Goal: Task Accomplishment & Management: Use online tool/utility

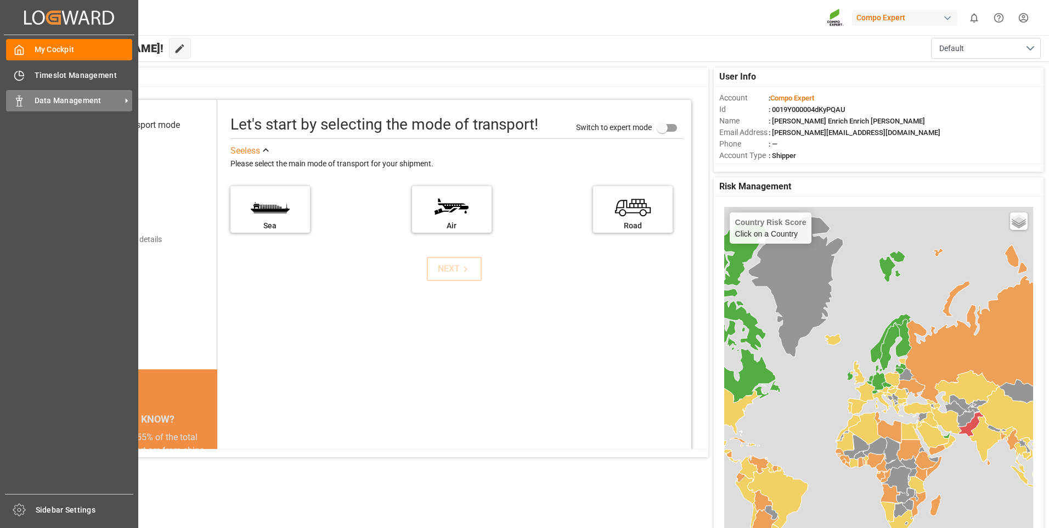
click at [46, 99] on span "Data Management" at bounding box center [78, 101] width 87 height 12
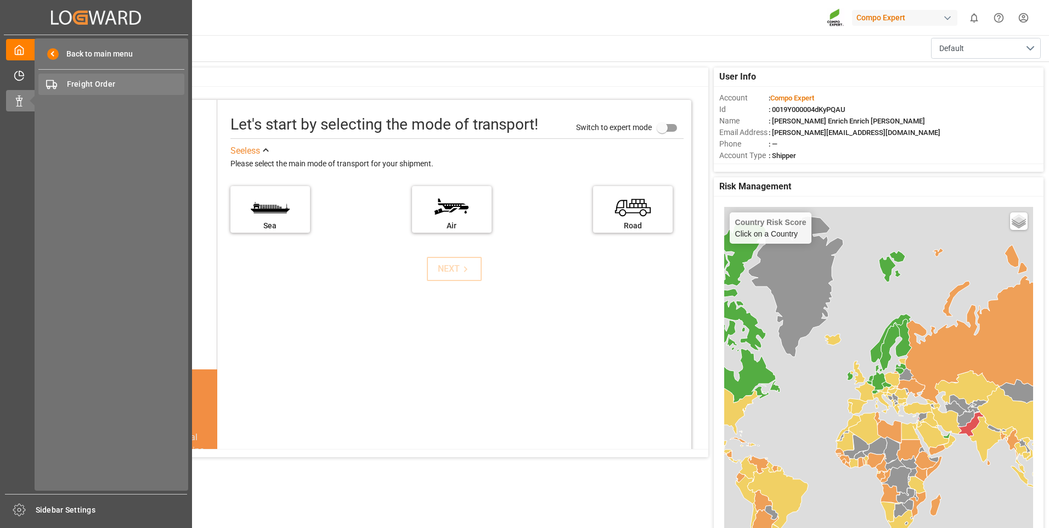
click at [116, 78] on div "Freight Order Freight Order" at bounding box center [111, 83] width 146 height 21
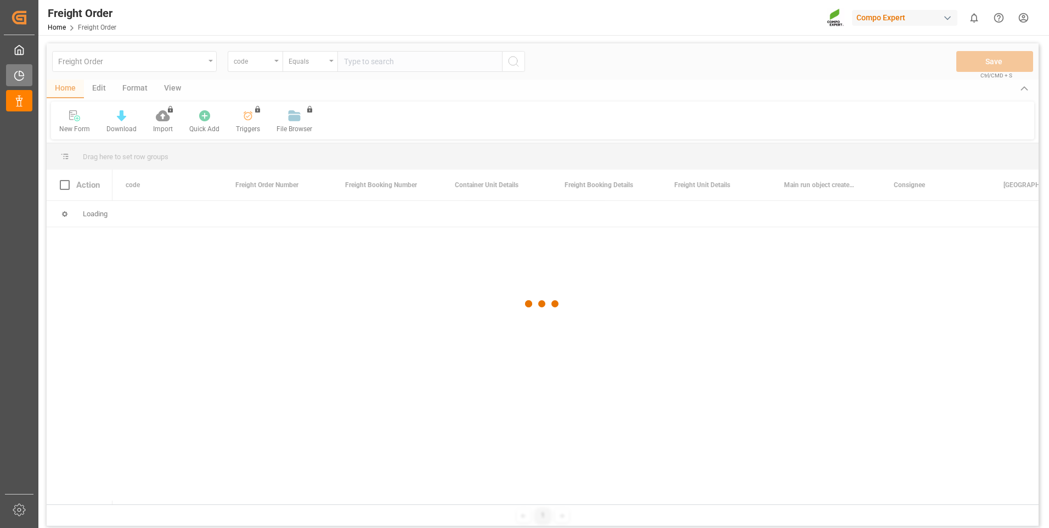
click at [6, 76] on div at bounding box center [15, 76] width 19 height 12
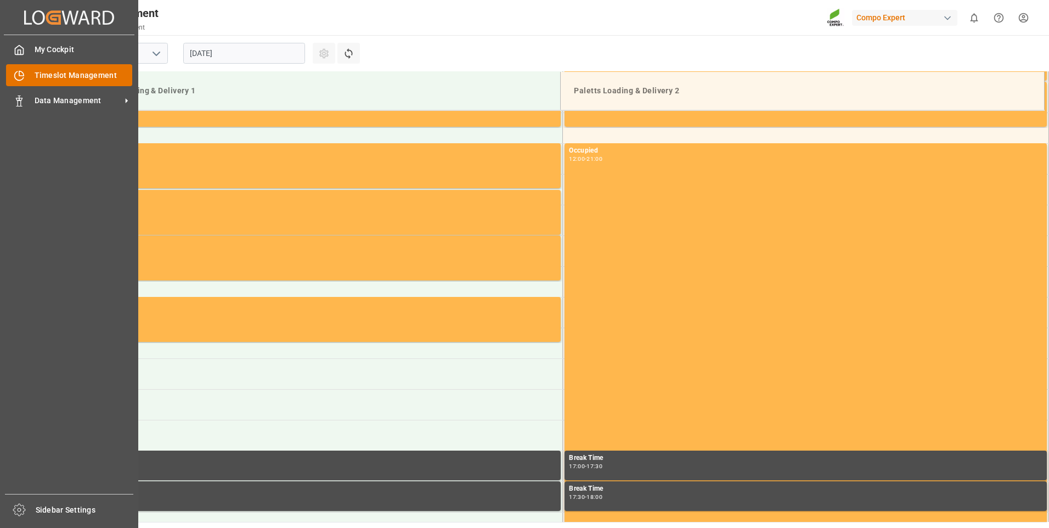
scroll to position [853, 0]
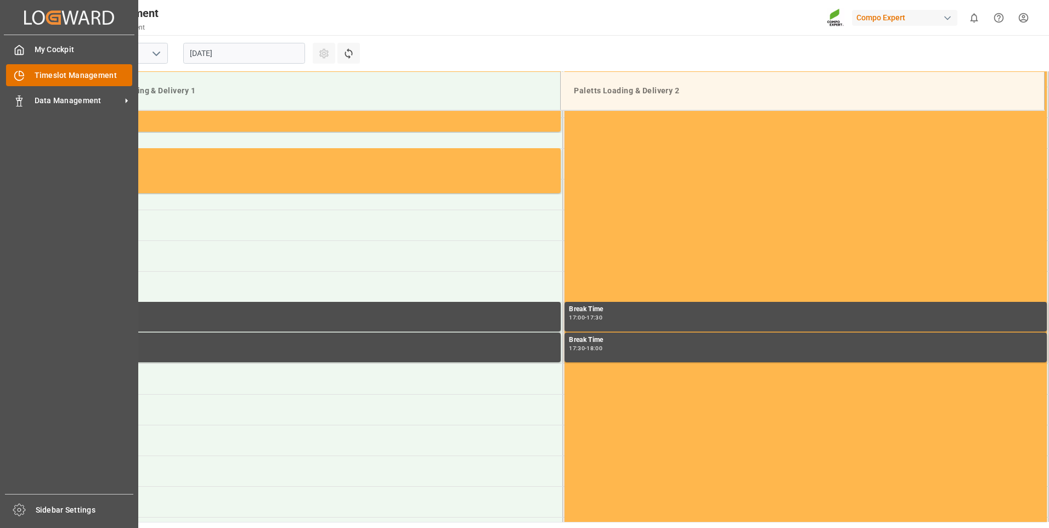
click at [69, 77] on span "Timeslot Management" at bounding box center [84, 76] width 98 height 12
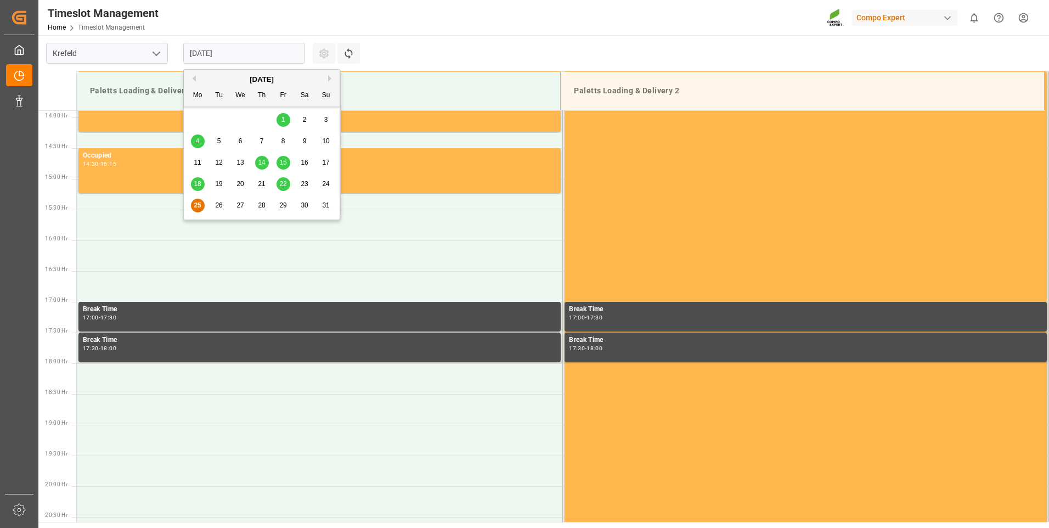
click at [234, 52] on input "[DATE]" at bounding box center [244, 53] width 122 height 21
click at [221, 205] on span "26" at bounding box center [218, 205] width 7 height 8
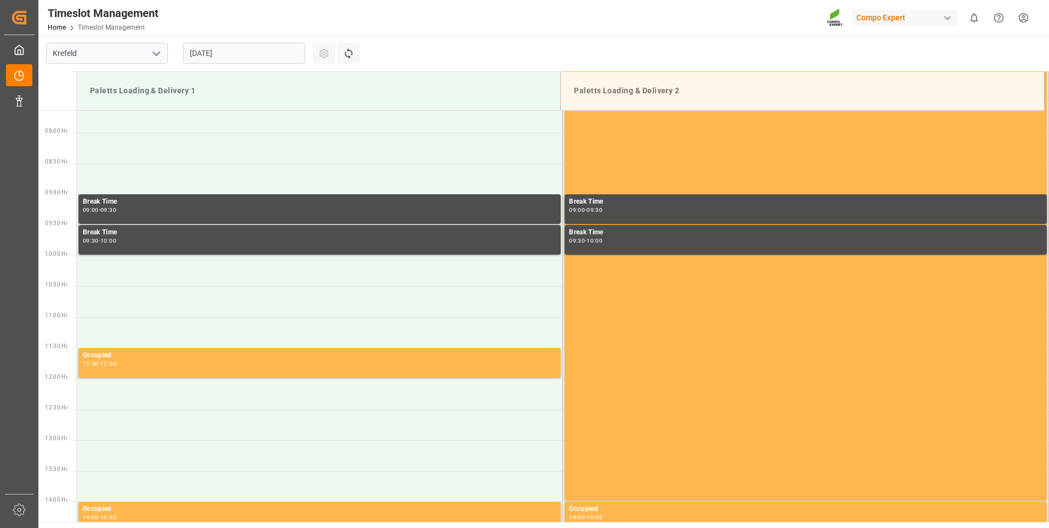
scroll to position [414, 0]
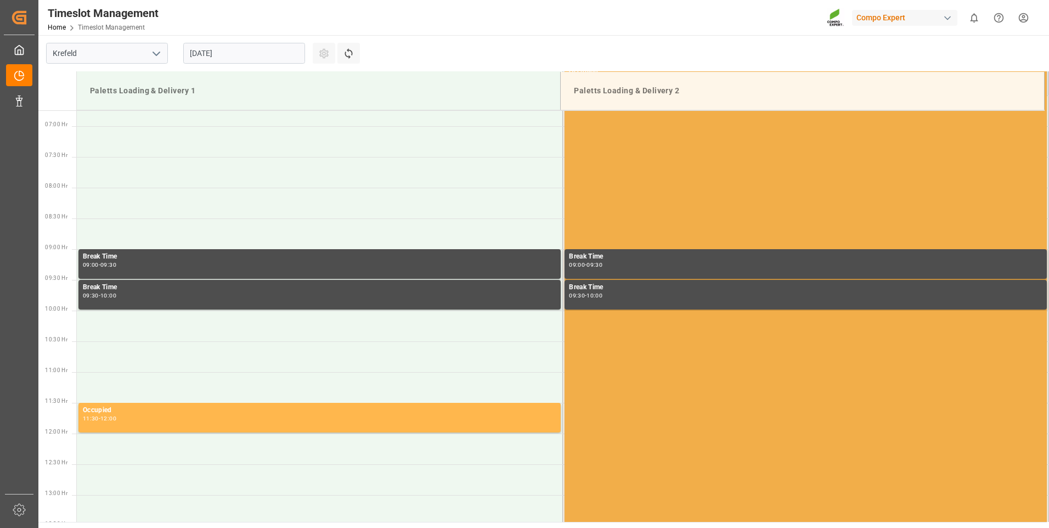
click at [909, 166] on div "Occupied 06:00 - 14:00" at bounding box center [805, 310] width 473 height 486
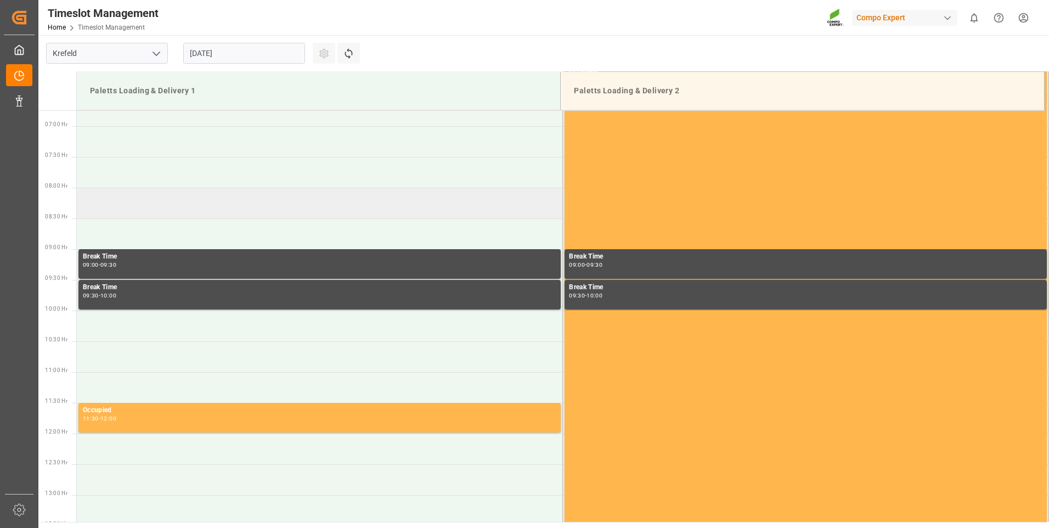
click at [154, 201] on td at bounding box center [320, 203] width 486 height 31
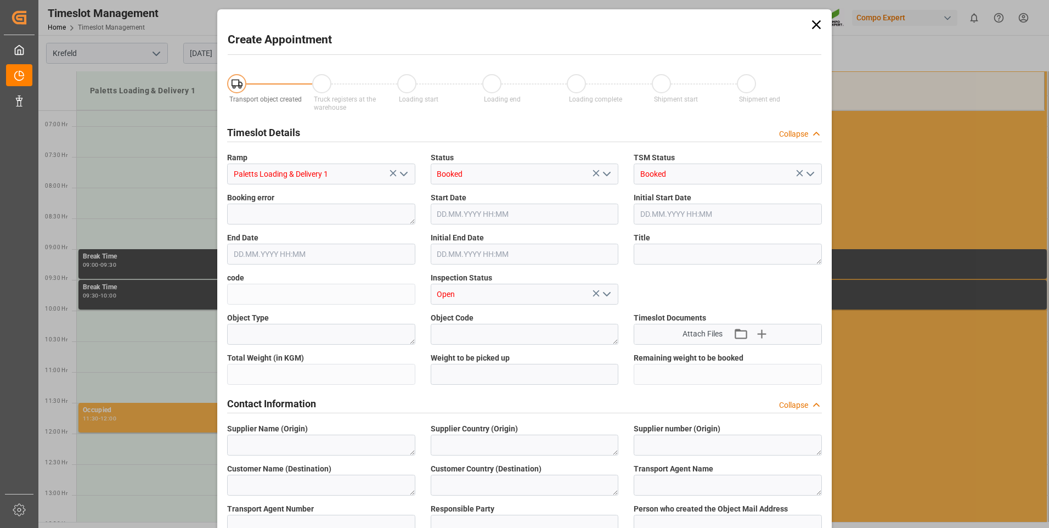
type input "[DATE] 08:00"
type input "[DATE] 08:30"
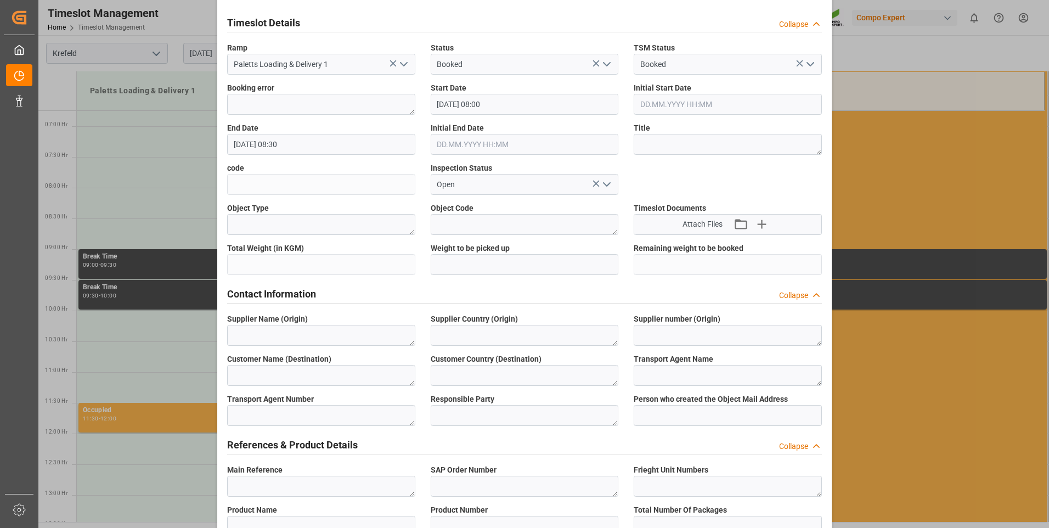
scroll to position [219, 0]
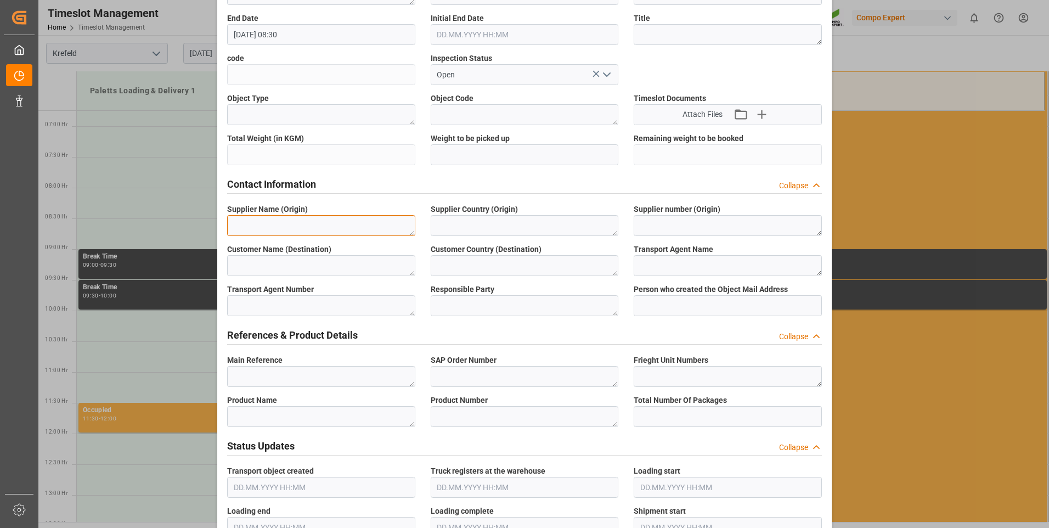
click at [325, 217] on textarea at bounding box center [321, 225] width 188 height 21
paste textarea "6100001399"
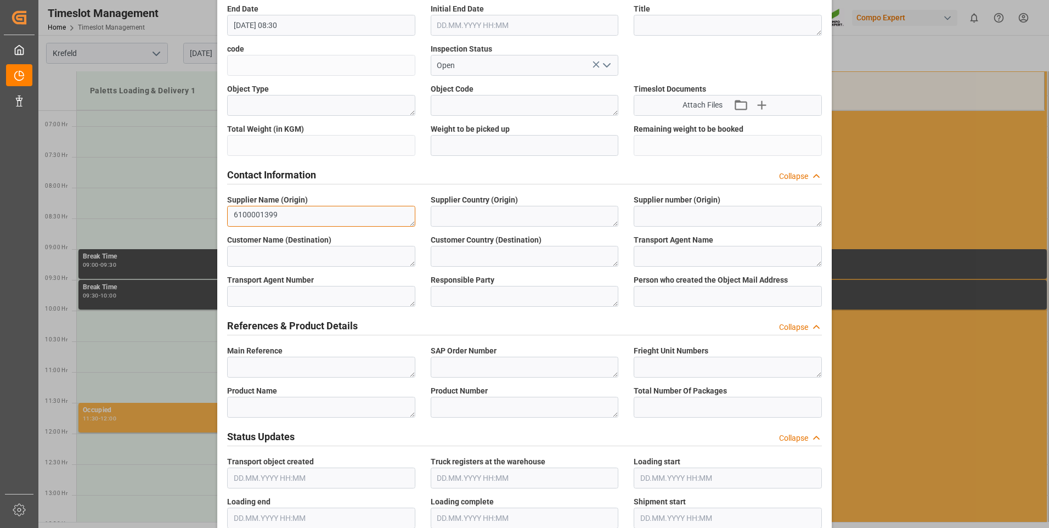
scroll to position [329, 0]
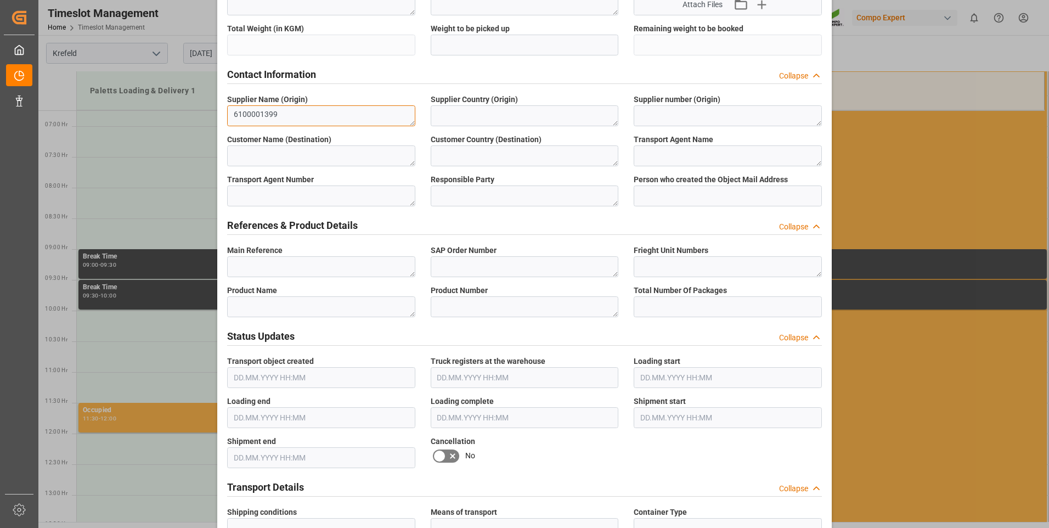
type textarea "6100001399"
click at [329, 263] on textarea at bounding box center [321, 266] width 188 height 21
paste textarea "6100001399"
type textarea "6100001399"
click at [486, 269] on textarea at bounding box center [524, 266] width 188 height 21
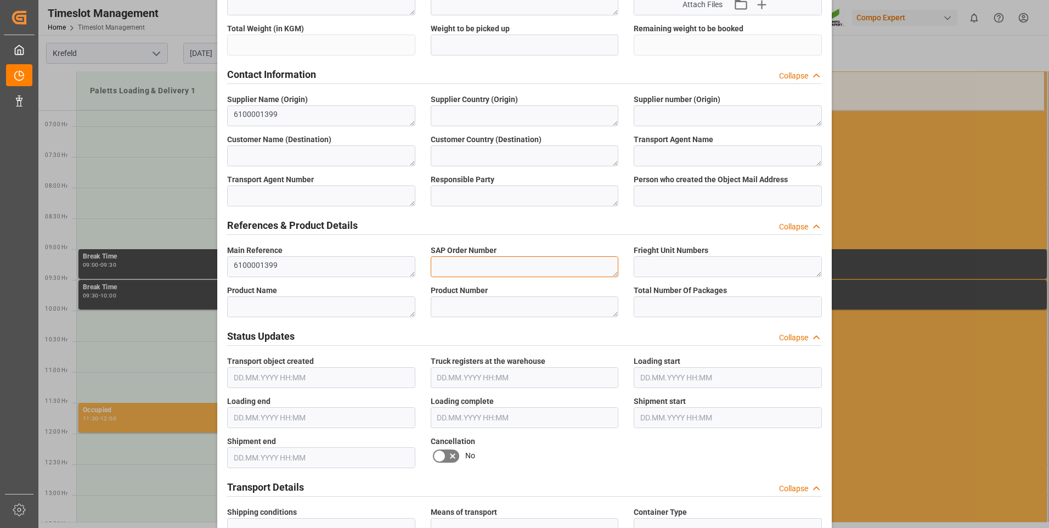
paste textarea "6100001399"
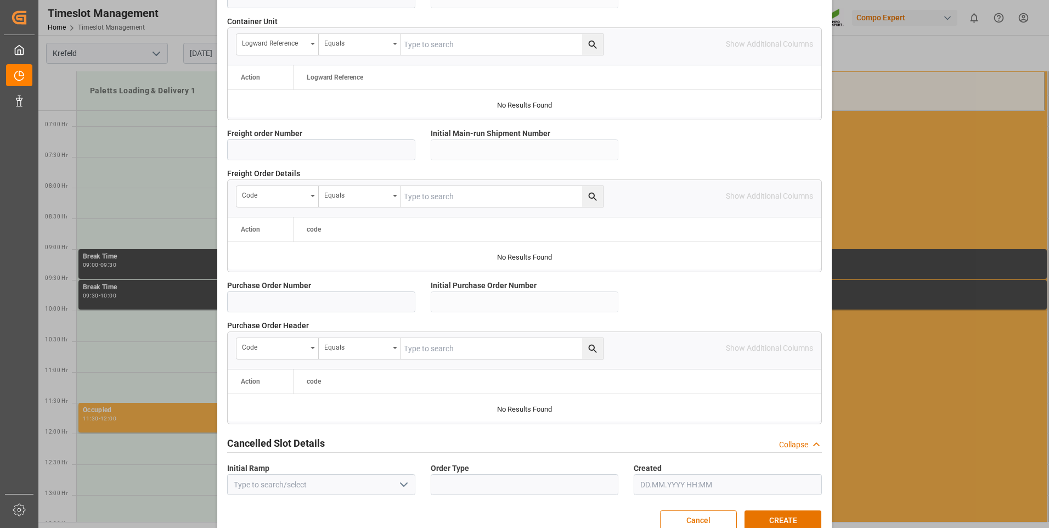
scroll to position [921, 0]
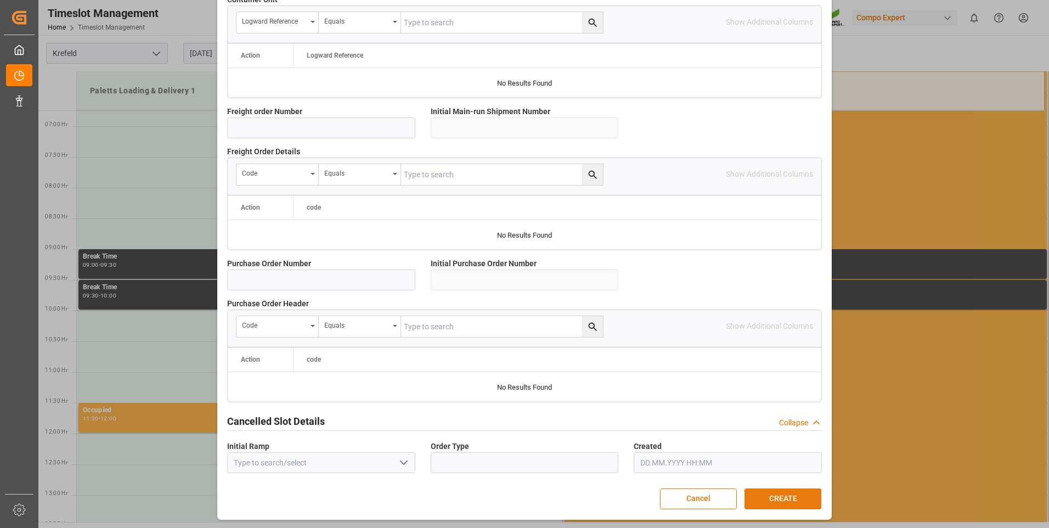
type textarea "6100001399"
click at [776, 497] on button "CREATE" at bounding box center [782, 498] width 77 height 21
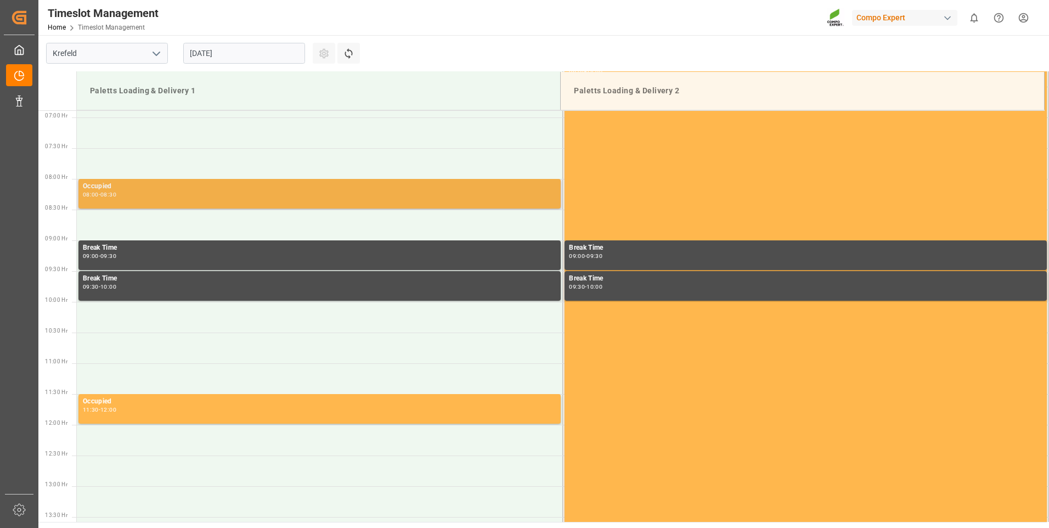
scroll to position [368, 0]
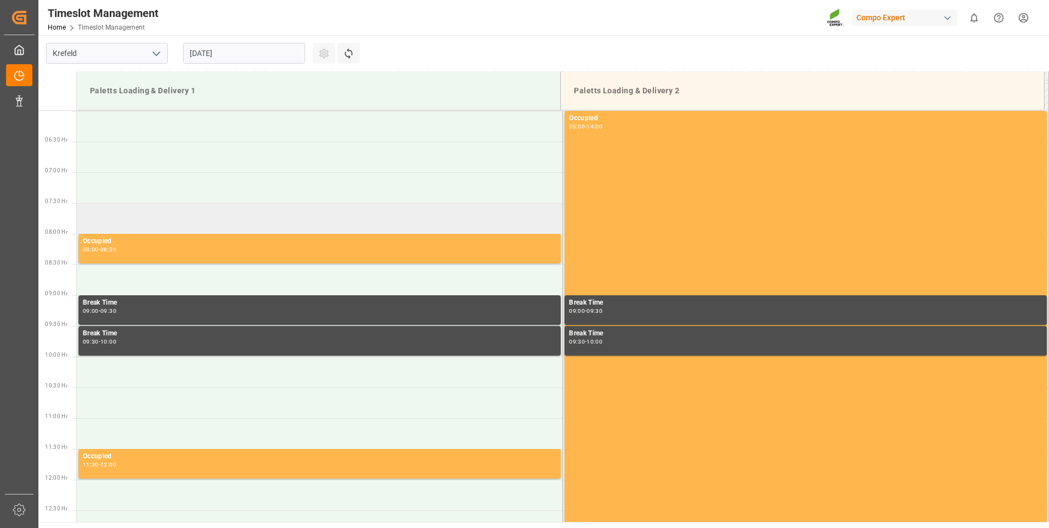
click at [164, 217] on td at bounding box center [320, 218] width 486 height 31
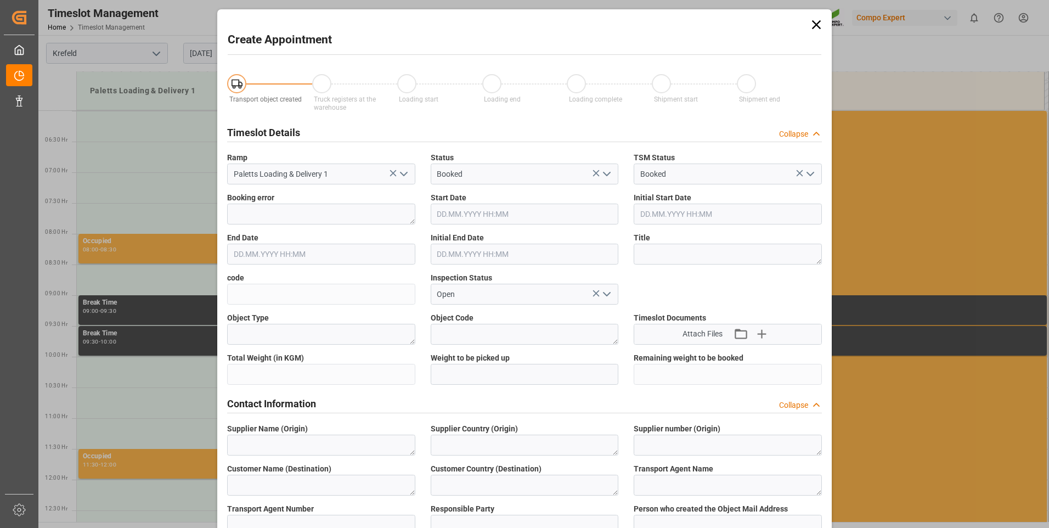
type input "[DATE] 07:30"
type input "[DATE] 08:00"
click at [329, 209] on textarea at bounding box center [321, 213] width 188 height 21
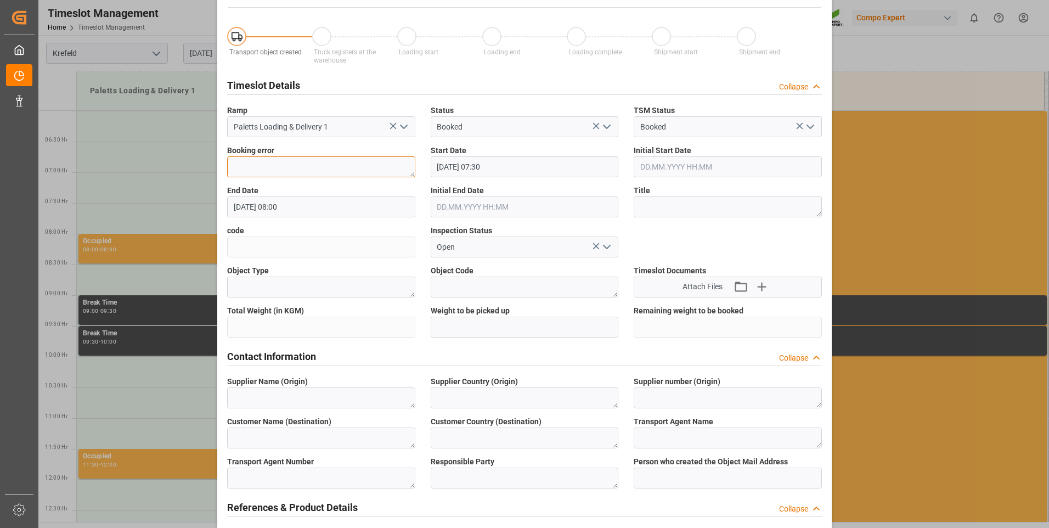
scroll to position [110, 0]
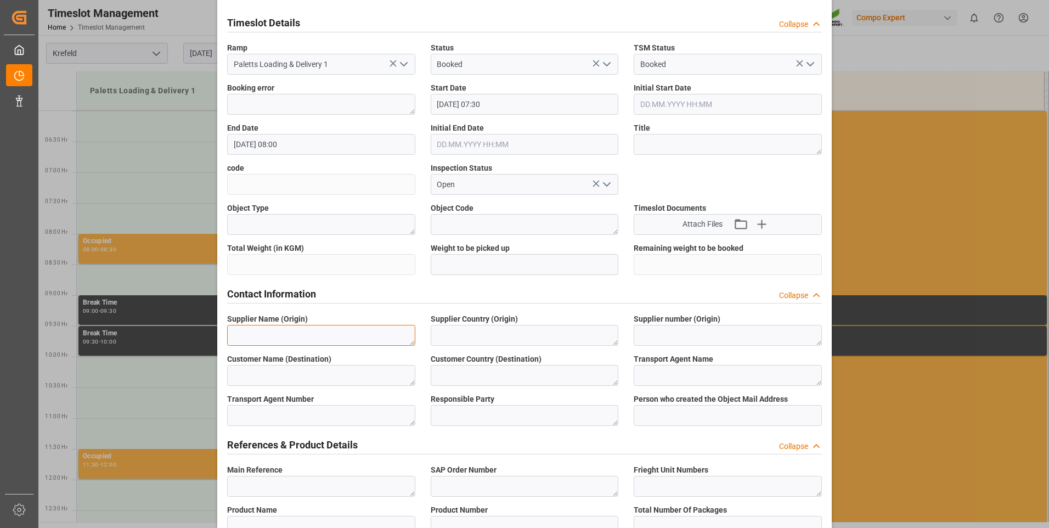
click at [327, 332] on textarea at bounding box center [321, 335] width 188 height 21
paste textarea "6100001386"
type textarea "6100001386"
click at [452, 336] on textarea at bounding box center [524, 335] width 188 height 21
paste textarea "6100001386"
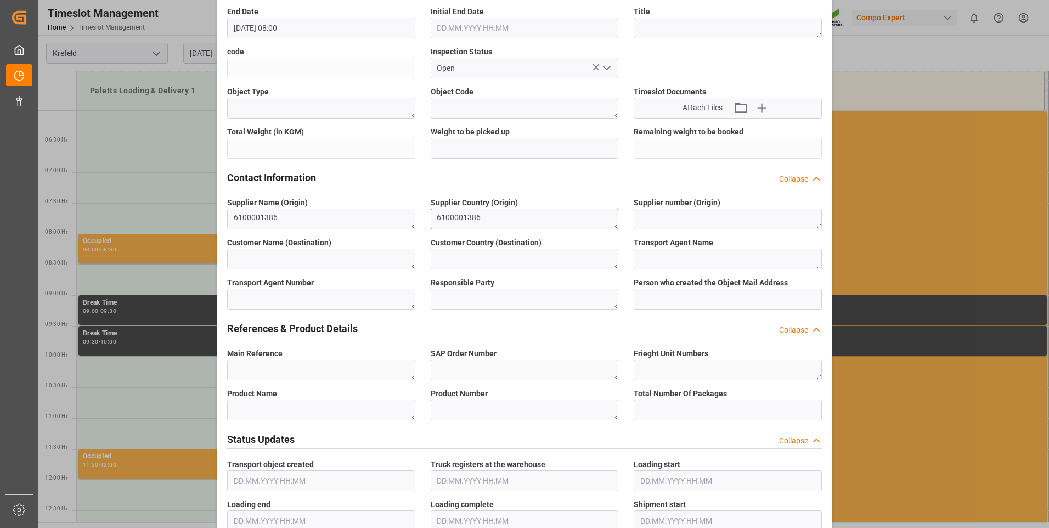
scroll to position [329, 0]
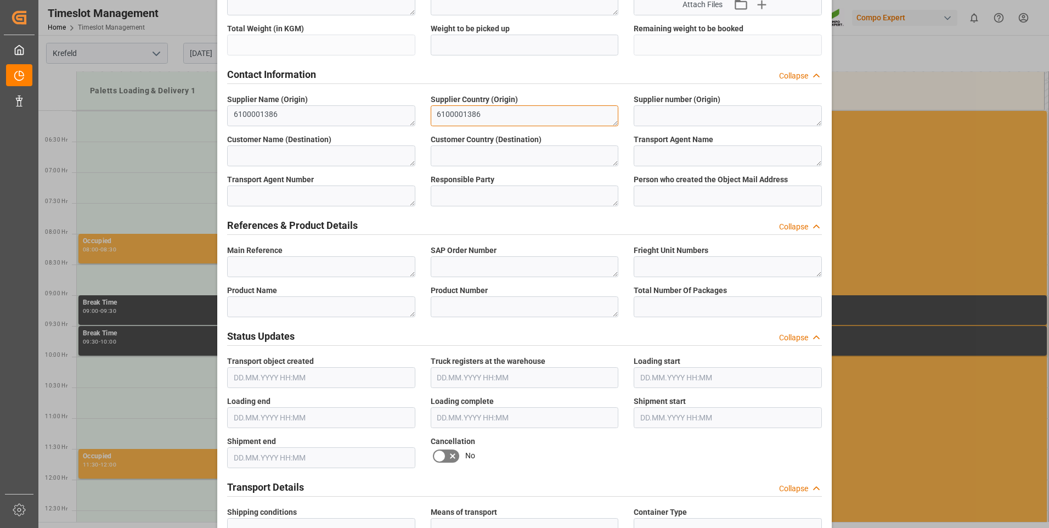
type textarea "6100001386"
click at [457, 263] on textarea at bounding box center [524, 266] width 188 height 21
paste textarea "6100001386"
type textarea "6100001386"
click at [350, 260] on textarea at bounding box center [321, 266] width 188 height 21
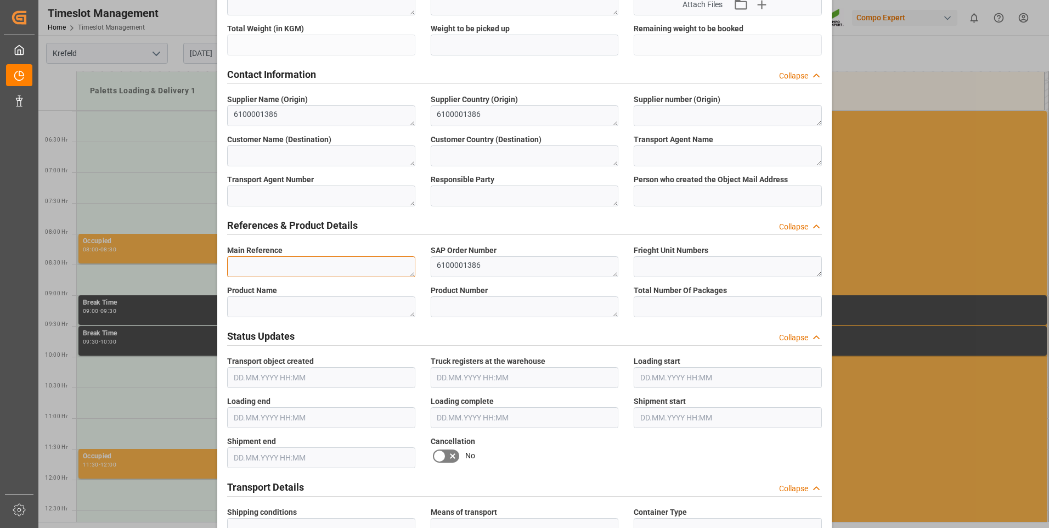
paste textarea "6100001386"
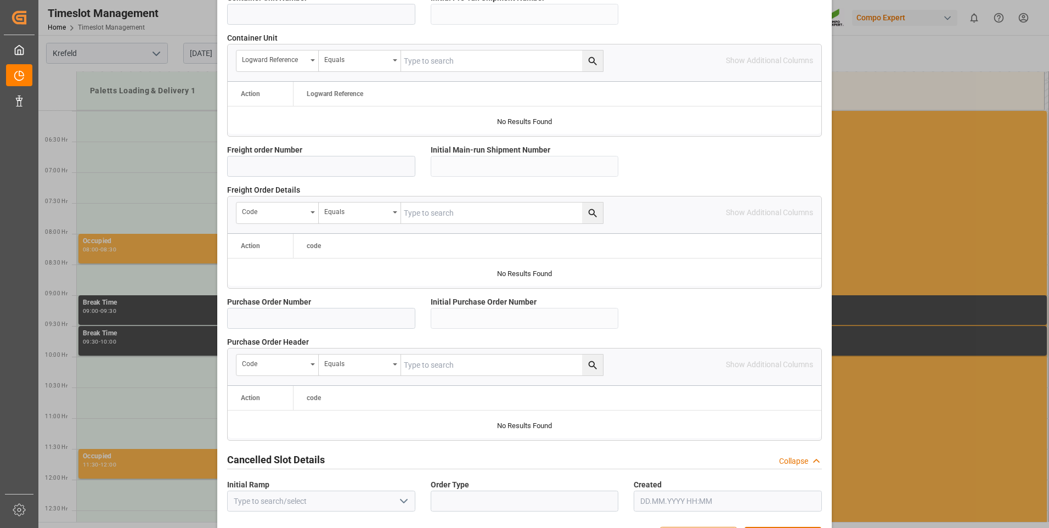
scroll to position [921, 0]
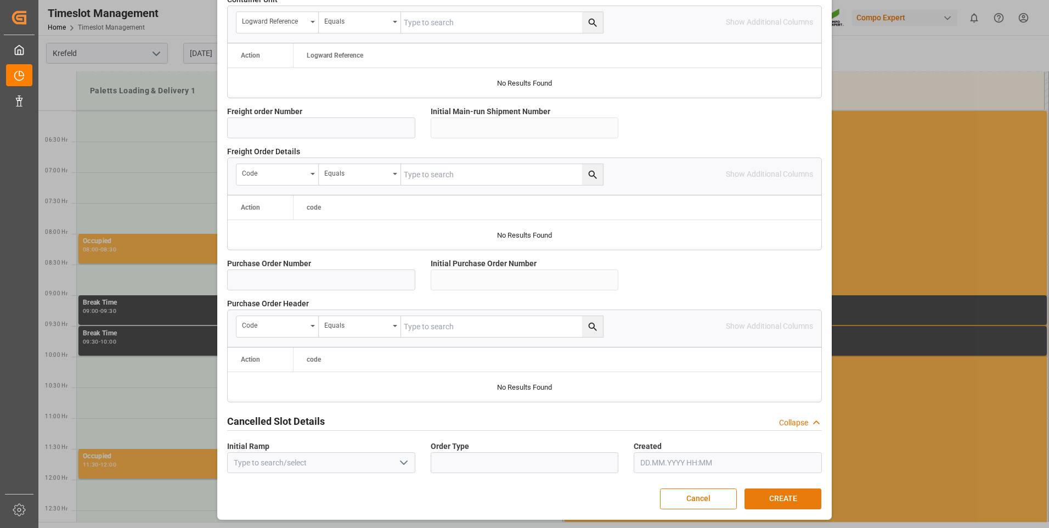
type textarea "6100001386"
click at [780, 496] on button "CREATE" at bounding box center [782, 498] width 77 height 21
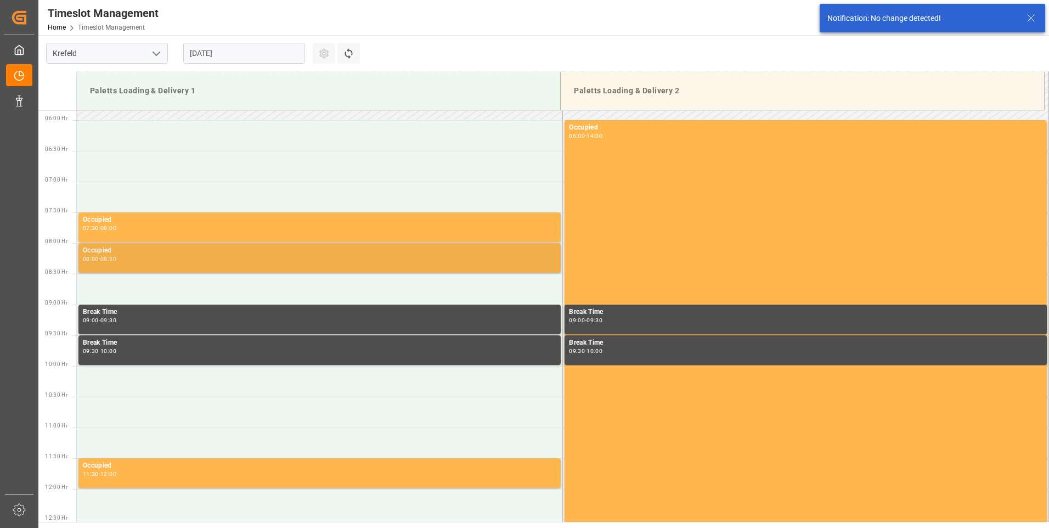
scroll to position [361, 0]
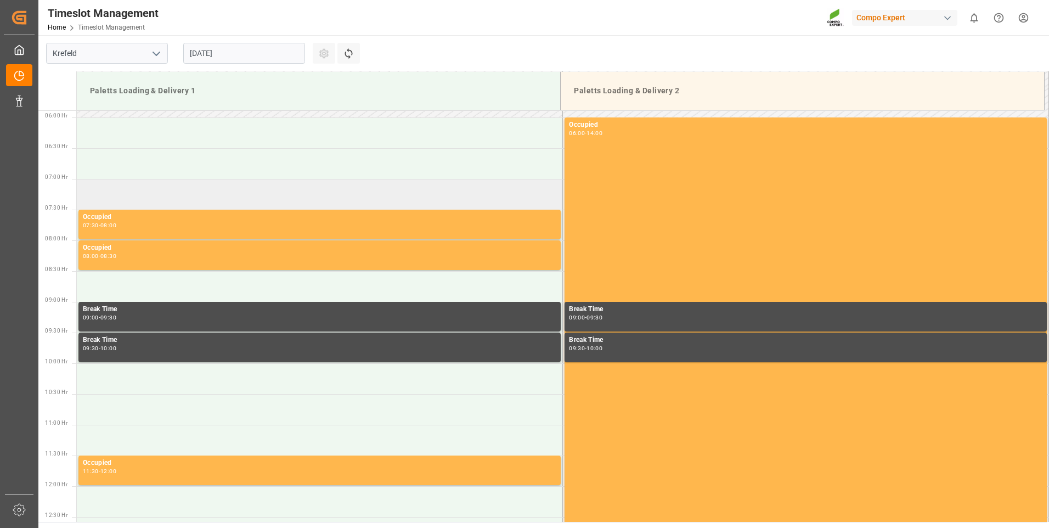
click at [163, 200] on td at bounding box center [320, 194] width 486 height 31
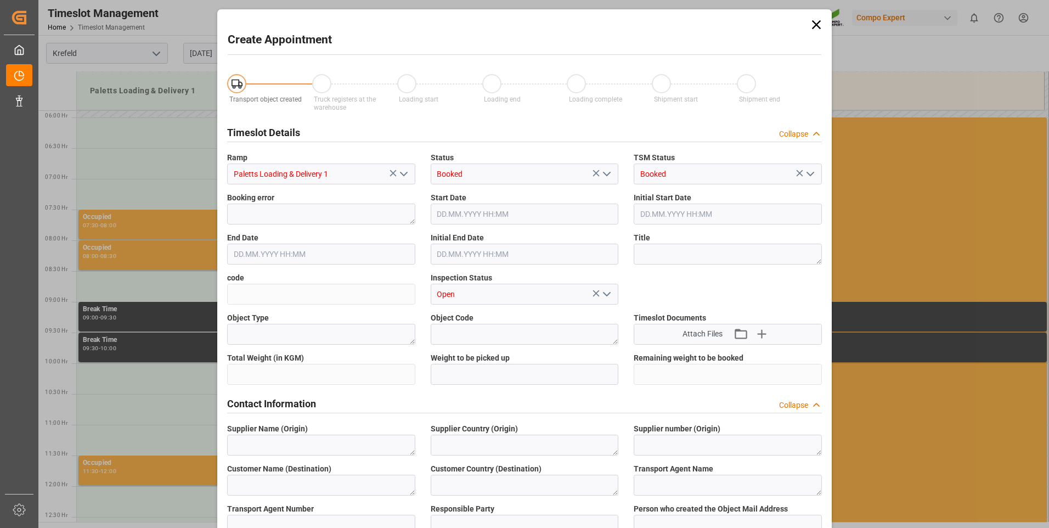
type input "[DATE] 07:00"
type input "[DATE] 07:30"
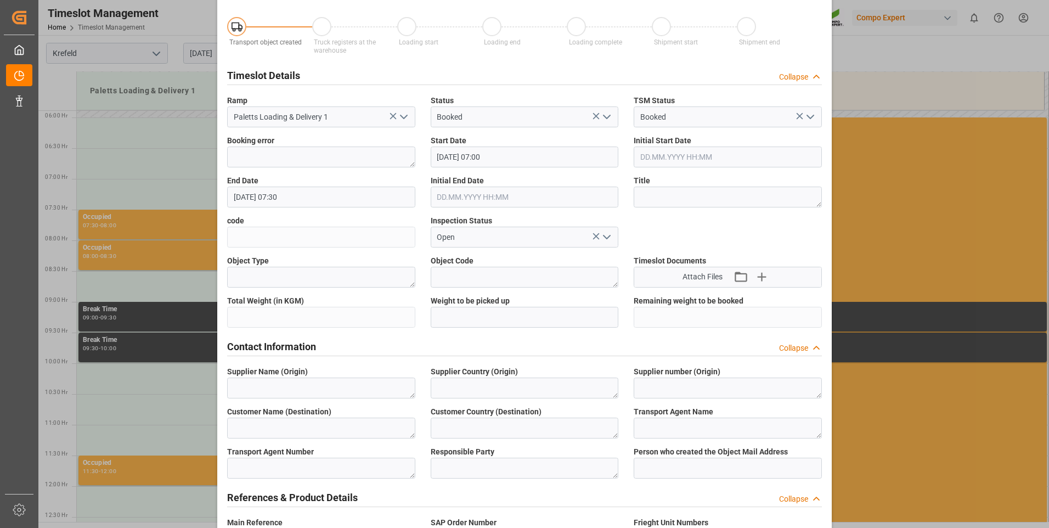
scroll to position [110, 0]
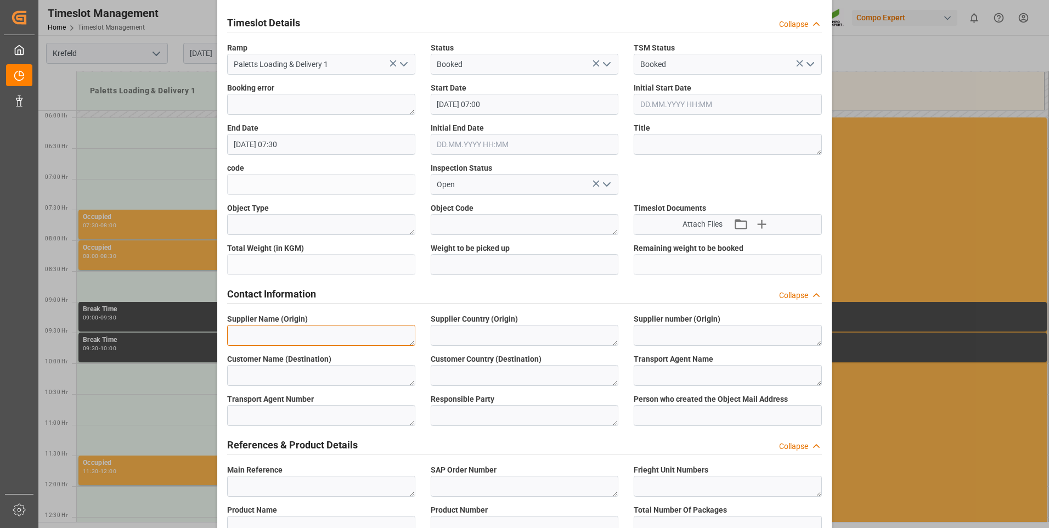
click at [336, 342] on textarea at bounding box center [321, 335] width 188 height 21
paste textarea "6100001384"
type textarea "6100001384"
click at [489, 332] on textarea at bounding box center [524, 335] width 188 height 21
paste textarea "6100001384"
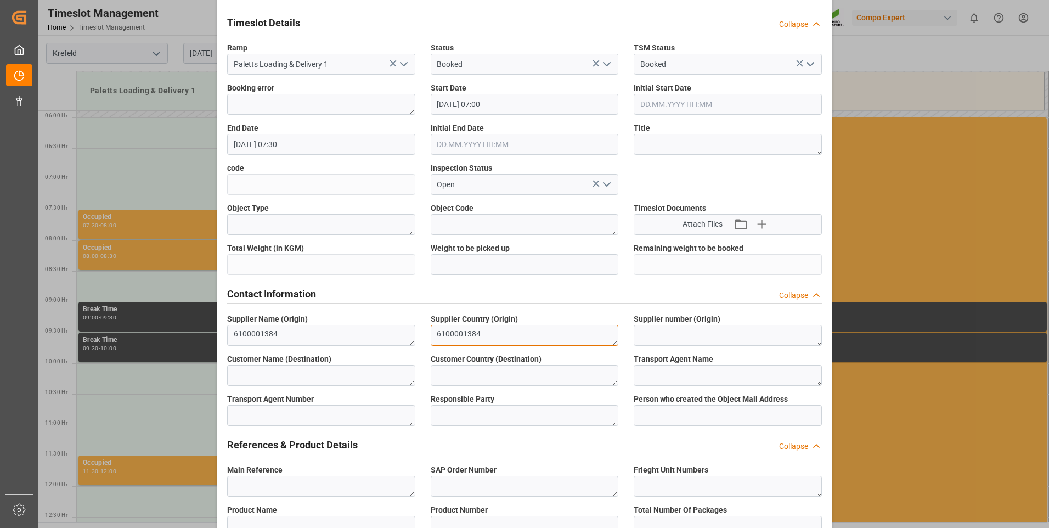
scroll to position [384, 0]
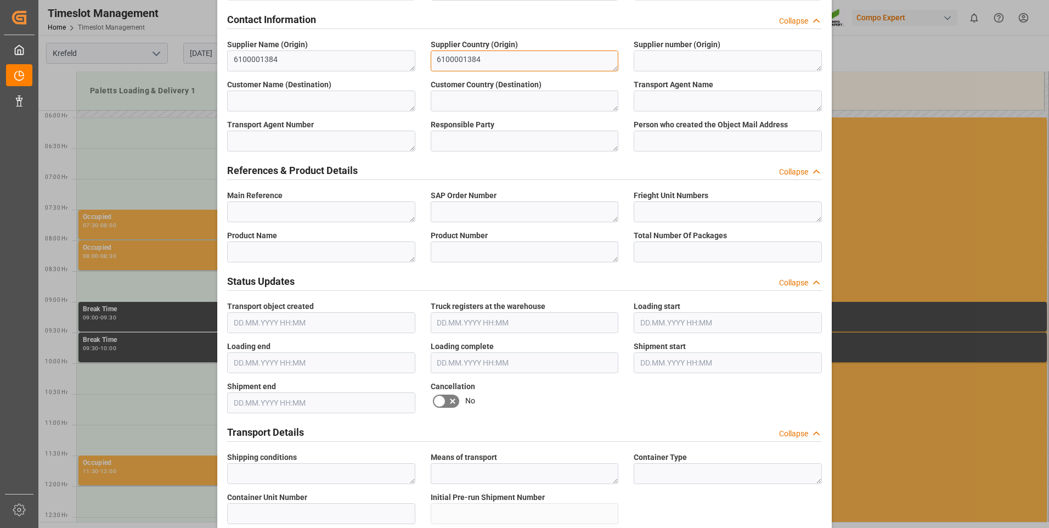
type textarea "6100001384"
click at [334, 212] on textarea at bounding box center [321, 211] width 188 height 21
paste textarea "6100001384"
type textarea "6100001384"
click at [469, 211] on textarea at bounding box center [524, 211] width 188 height 21
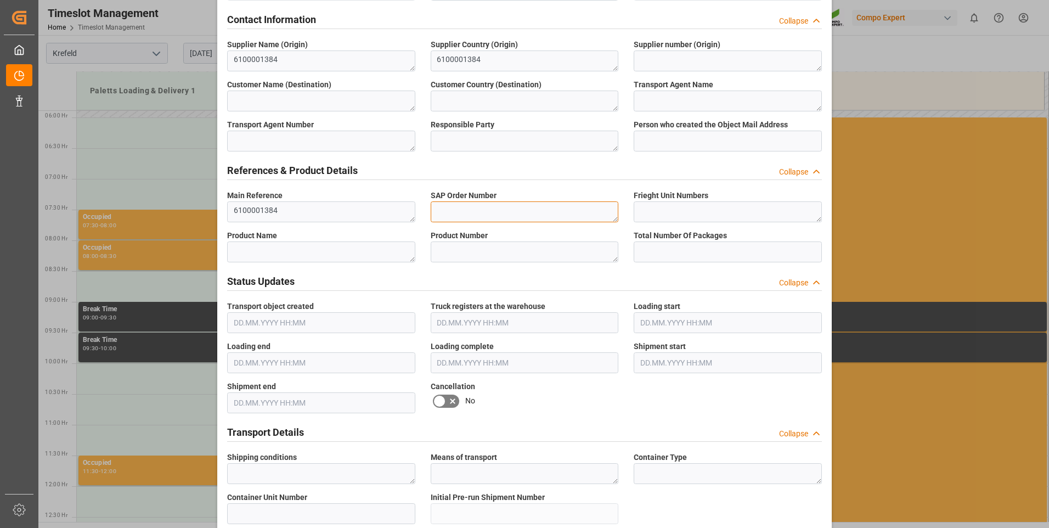
paste textarea "6100001384"
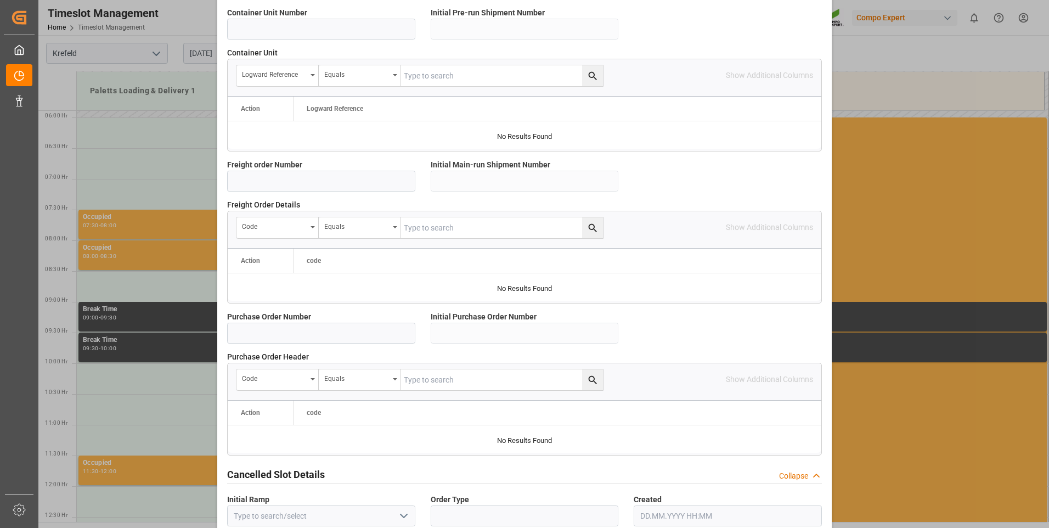
scroll to position [921, 0]
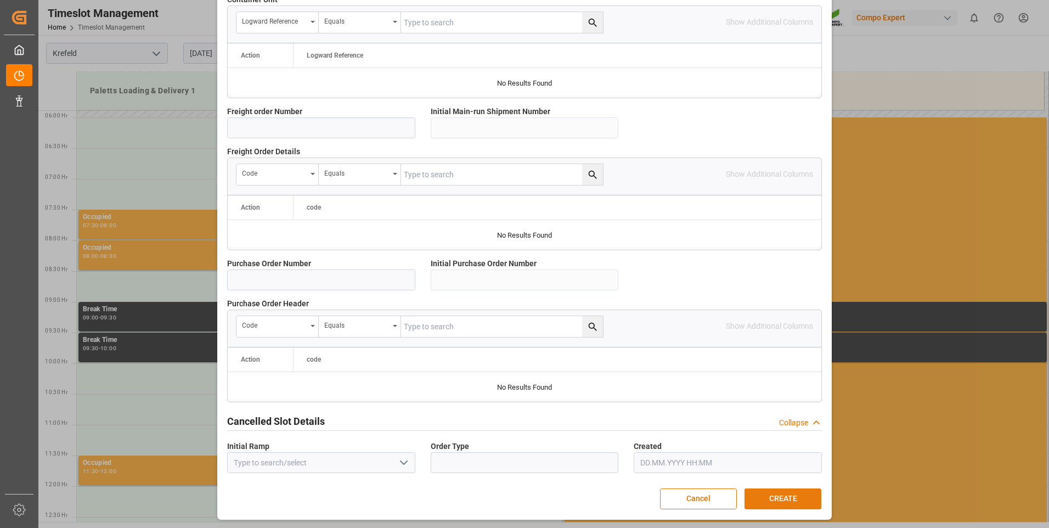
type textarea "6100001384"
click at [781, 498] on button "CREATE" at bounding box center [782, 498] width 77 height 21
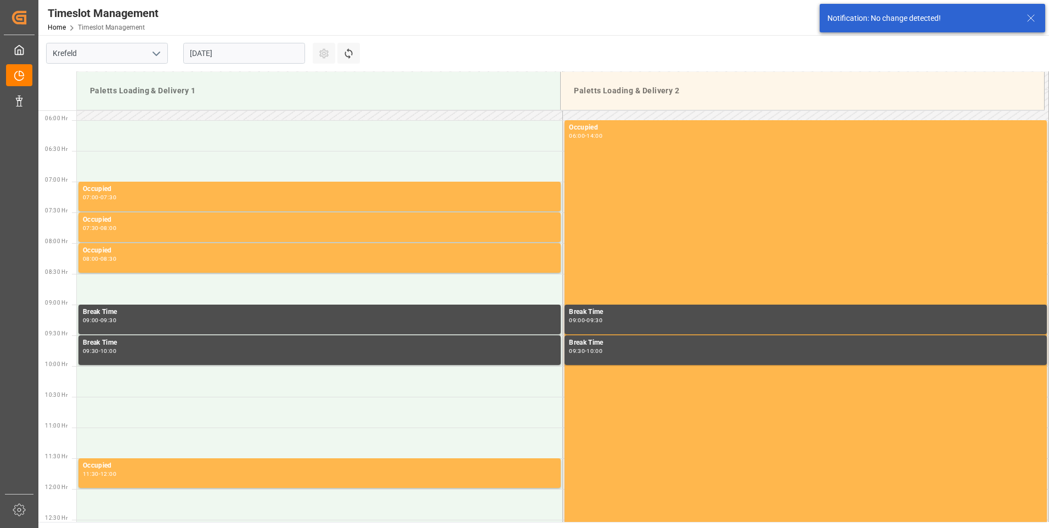
scroll to position [361, 0]
